Goal: Find specific page/section: Find specific page/section

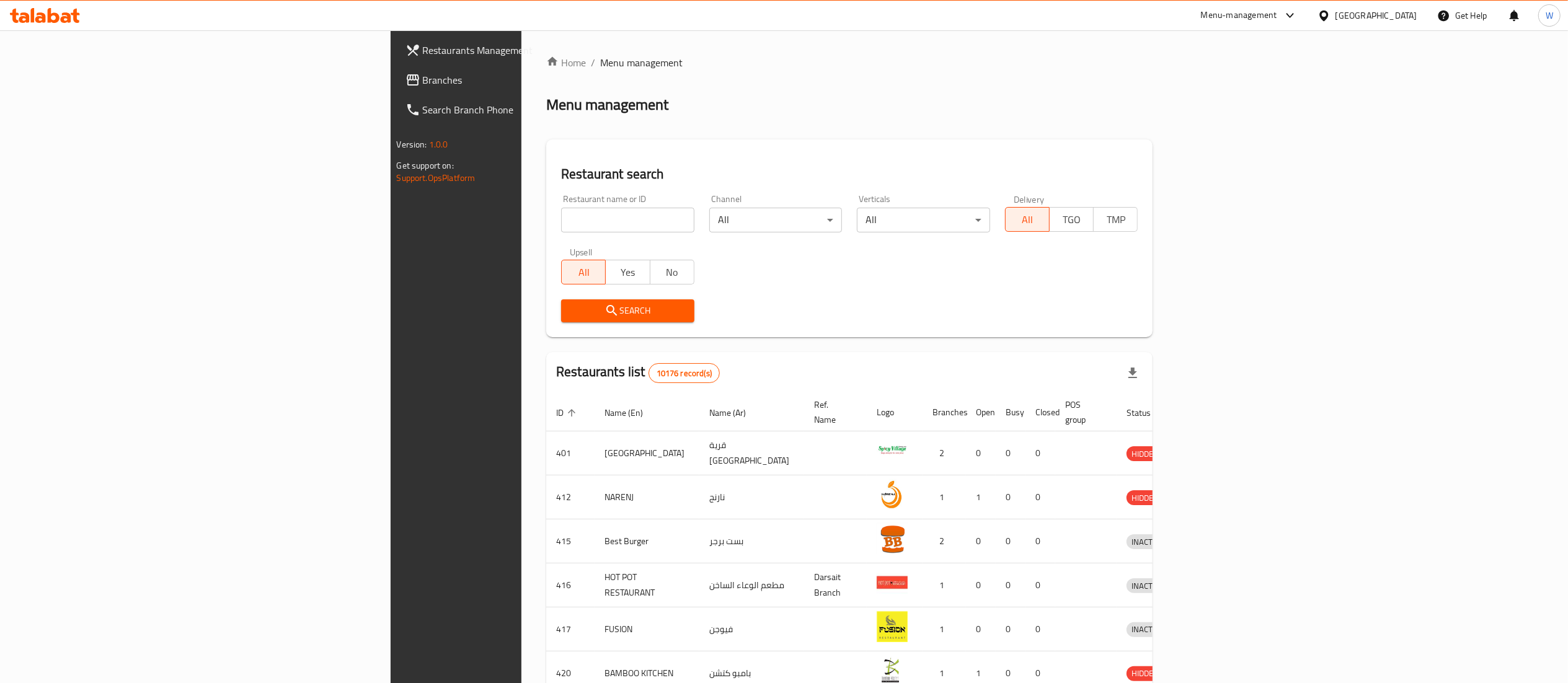
click at [561, 221] on input "search" at bounding box center [628, 220] width 133 height 25
paste input "4C4IYG"
click at [604, 309] on icon "submit" at bounding box center [611, 310] width 15 height 15
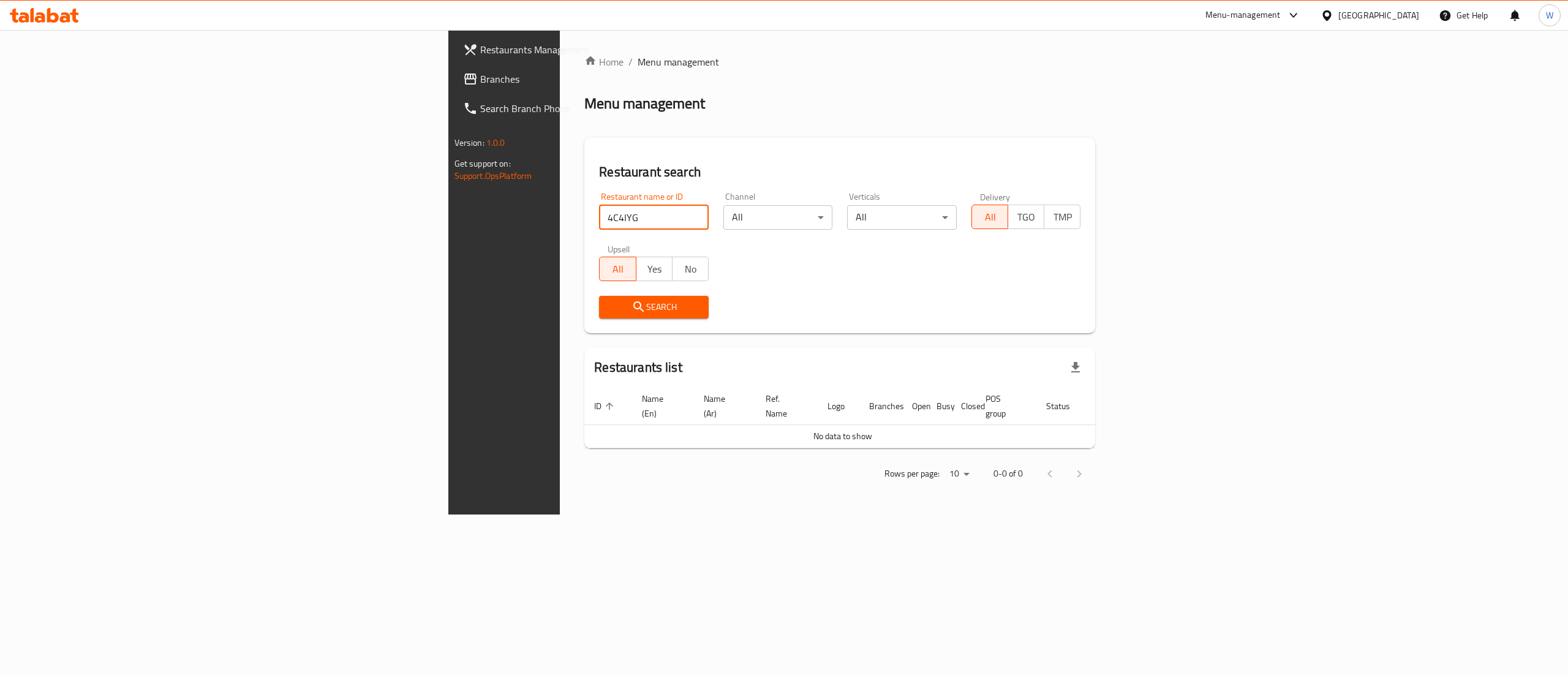
click at [599, 206] on input "4C4IYG" at bounding box center [653, 218] width 109 height 25
paste input "[PERSON_NAME]"
type input "[PERSON_NAME]"
click at [609, 306] on span "Search" at bounding box center [654, 307] width 90 height 15
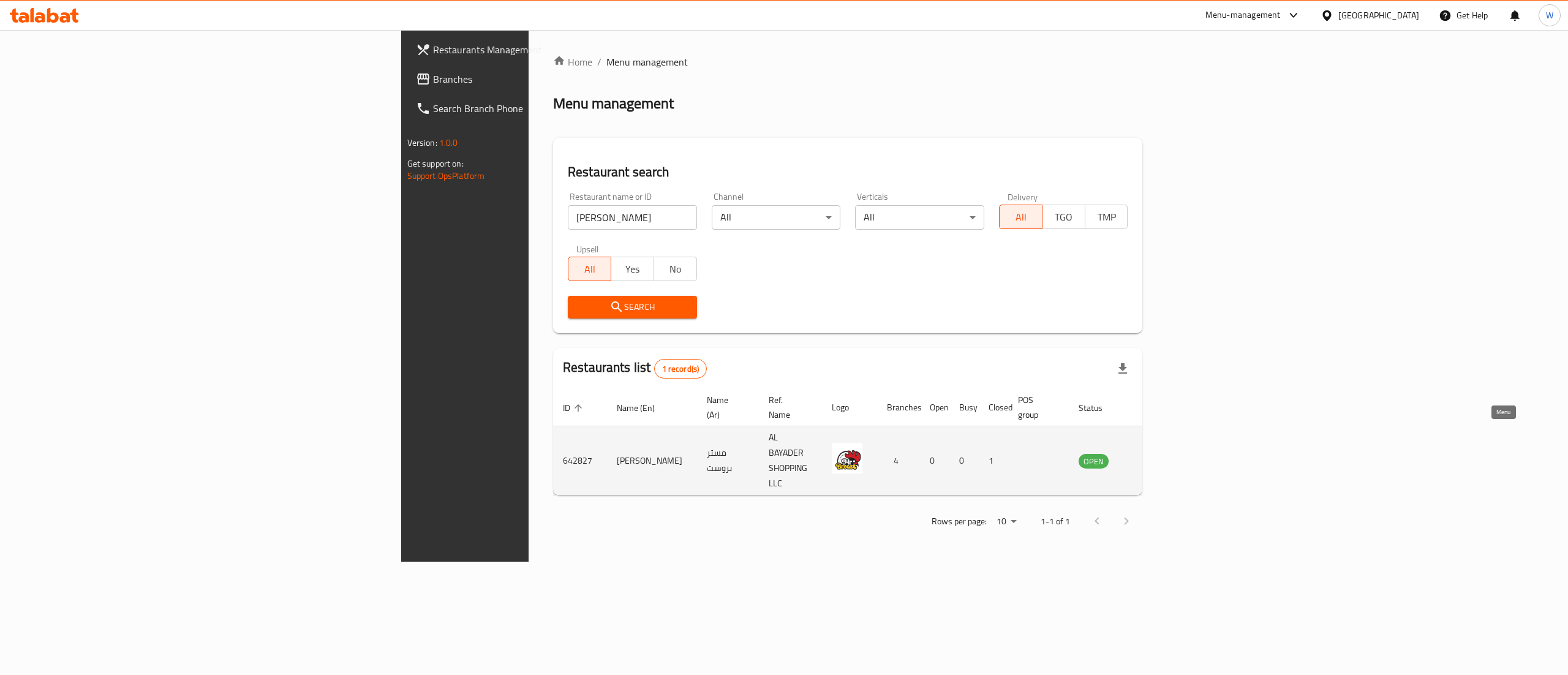
click at [1155, 459] on icon "enhanced table" at bounding box center [1153, 462] width 4 height 5
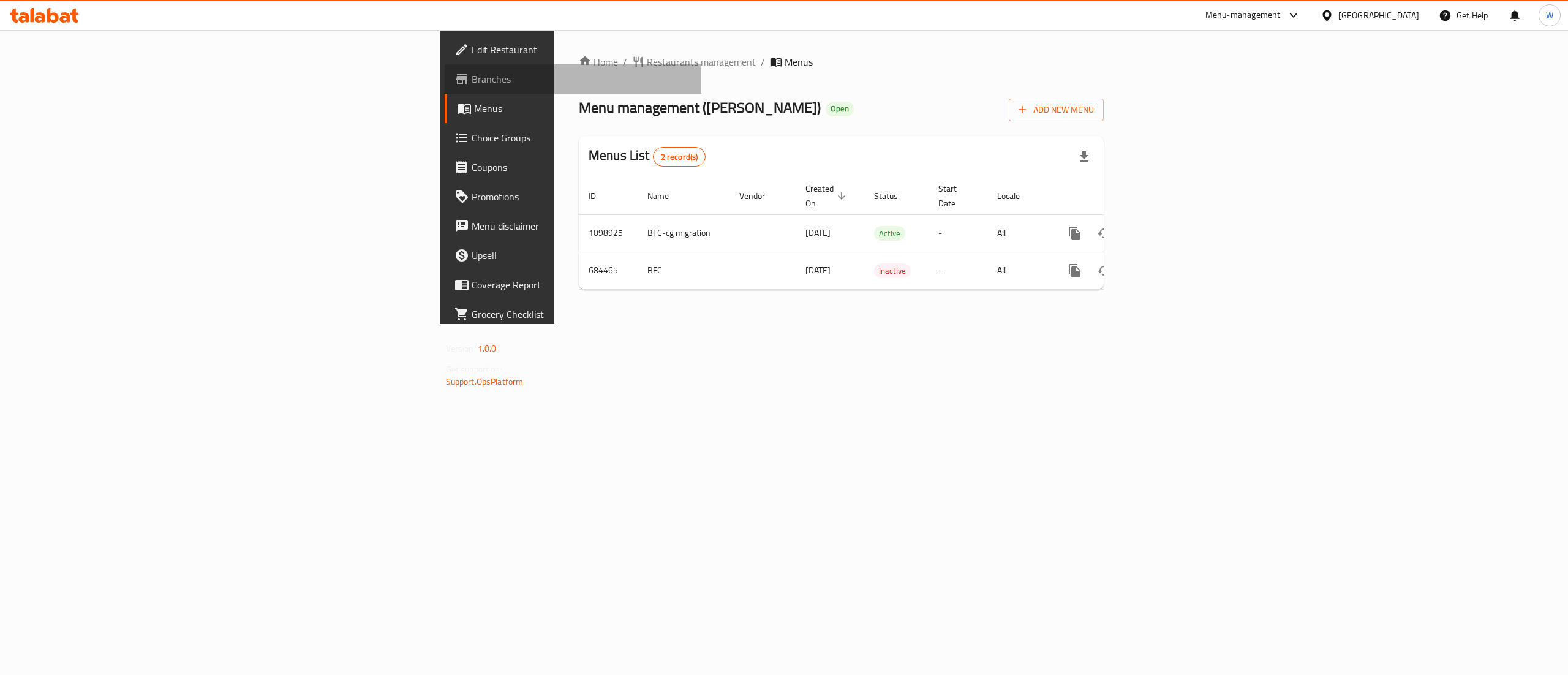
click at [472, 84] on span "Branches" at bounding box center [582, 78] width 221 height 15
